Goal: Transaction & Acquisition: Obtain resource

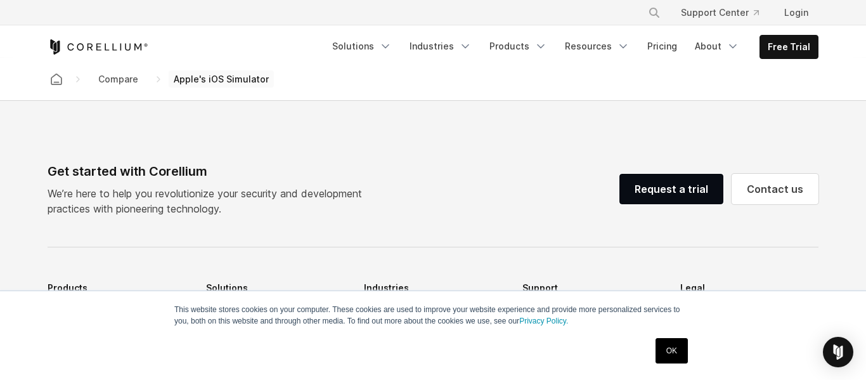
scroll to position [1343, 0]
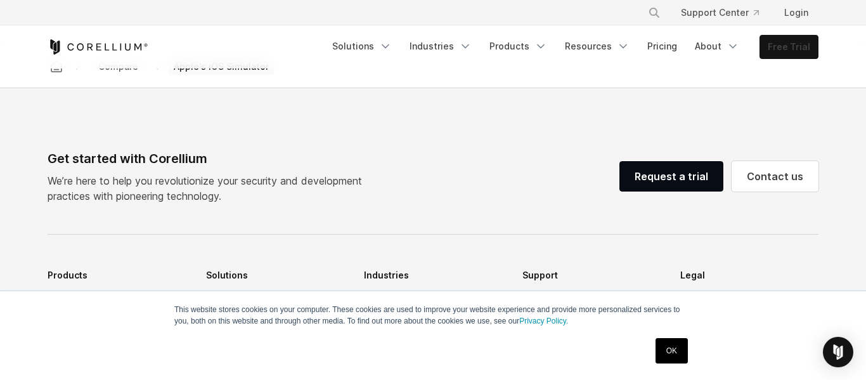
click at [784, 53] on link "Free Trial" at bounding box center [789, 46] width 58 height 23
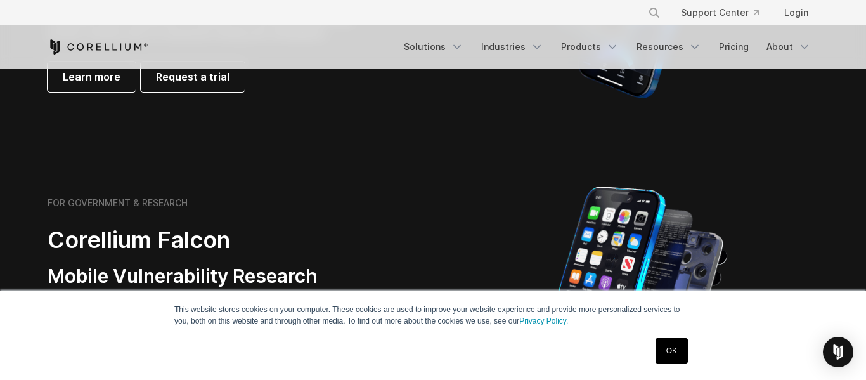
scroll to position [330, 0]
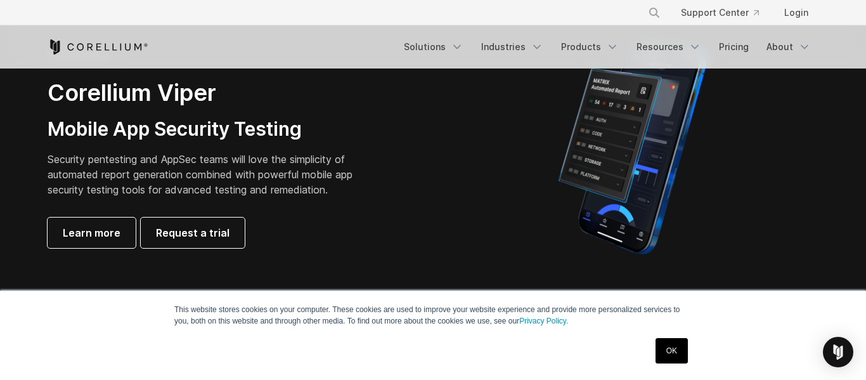
click at [644, 363] on div "OK" at bounding box center [410, 350] width 563 height 33
click at [674, 371] on div "This website stores cookies on your computer. These cookies are used to improve…" at bounding box center [433, 335] width 634 height 89
click at [662, 356] on link "OK" at bounding box center [671, 350] width 32 height 25
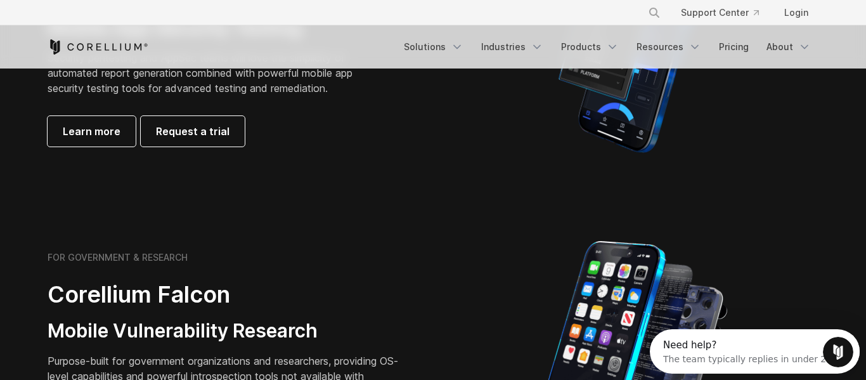
scroll to position [0, 0]
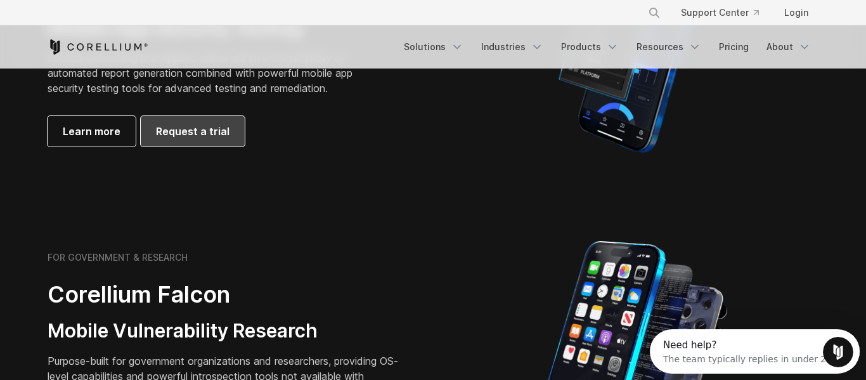
click at [194, 143] on link "Request a trial" at bounding box center [193, 131] width 104 height 30
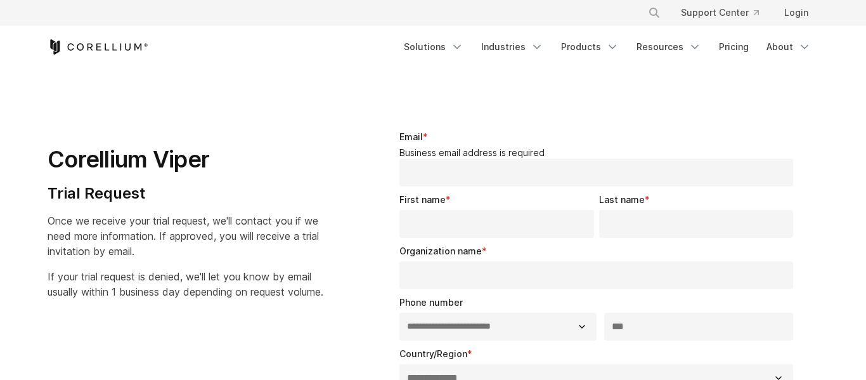
select select "**"
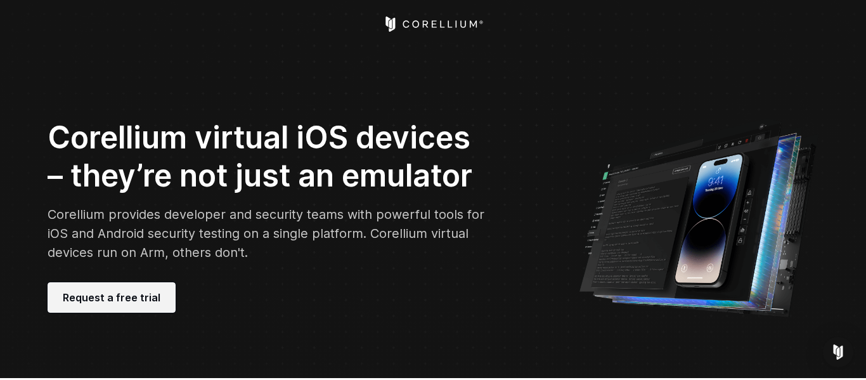
click at [107, 291] on span "Request a free trial" at bounding box center [112, 297] width 98 height 15
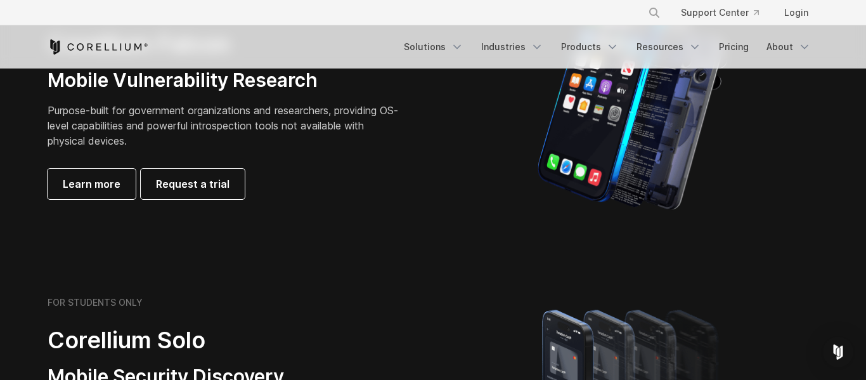
scroll to position [634, 0]
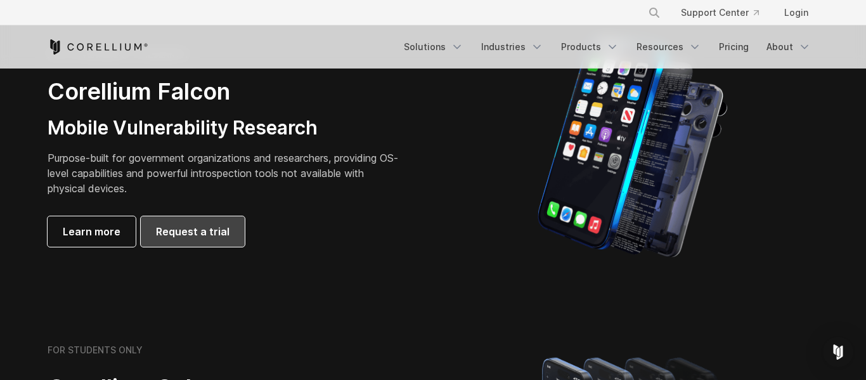
click at [207, 219] on link "Request a trial" at bounding box center [193, 231] width 104 height 30
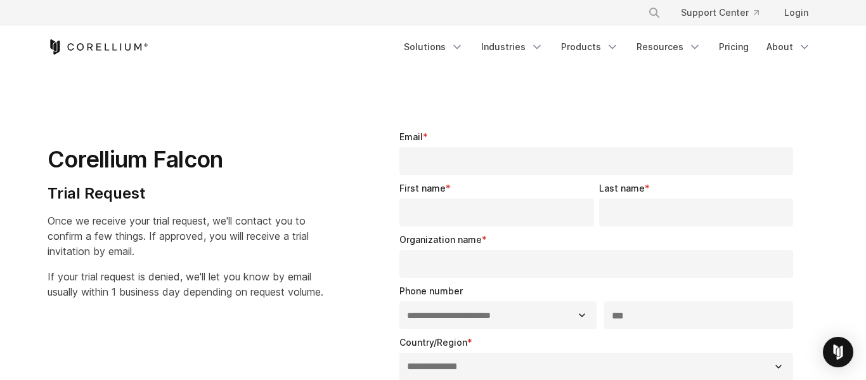
select select "**"
click at [809, 15] on link "Login" at bounding box center [796, 12] width 44 height 23
